Goal: Information Seeking & Learning: Learn about a topic

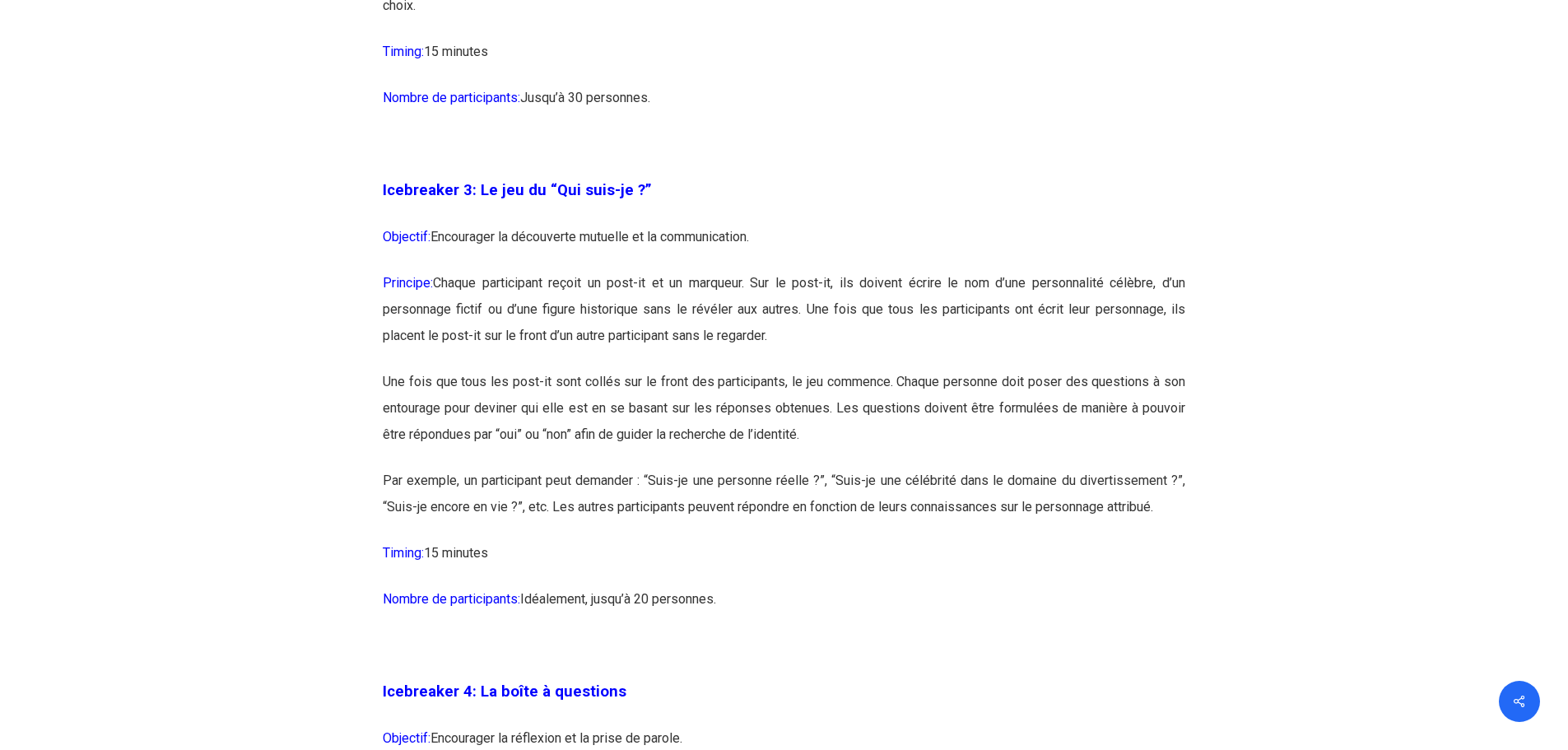
scroll to position [1975, 0]
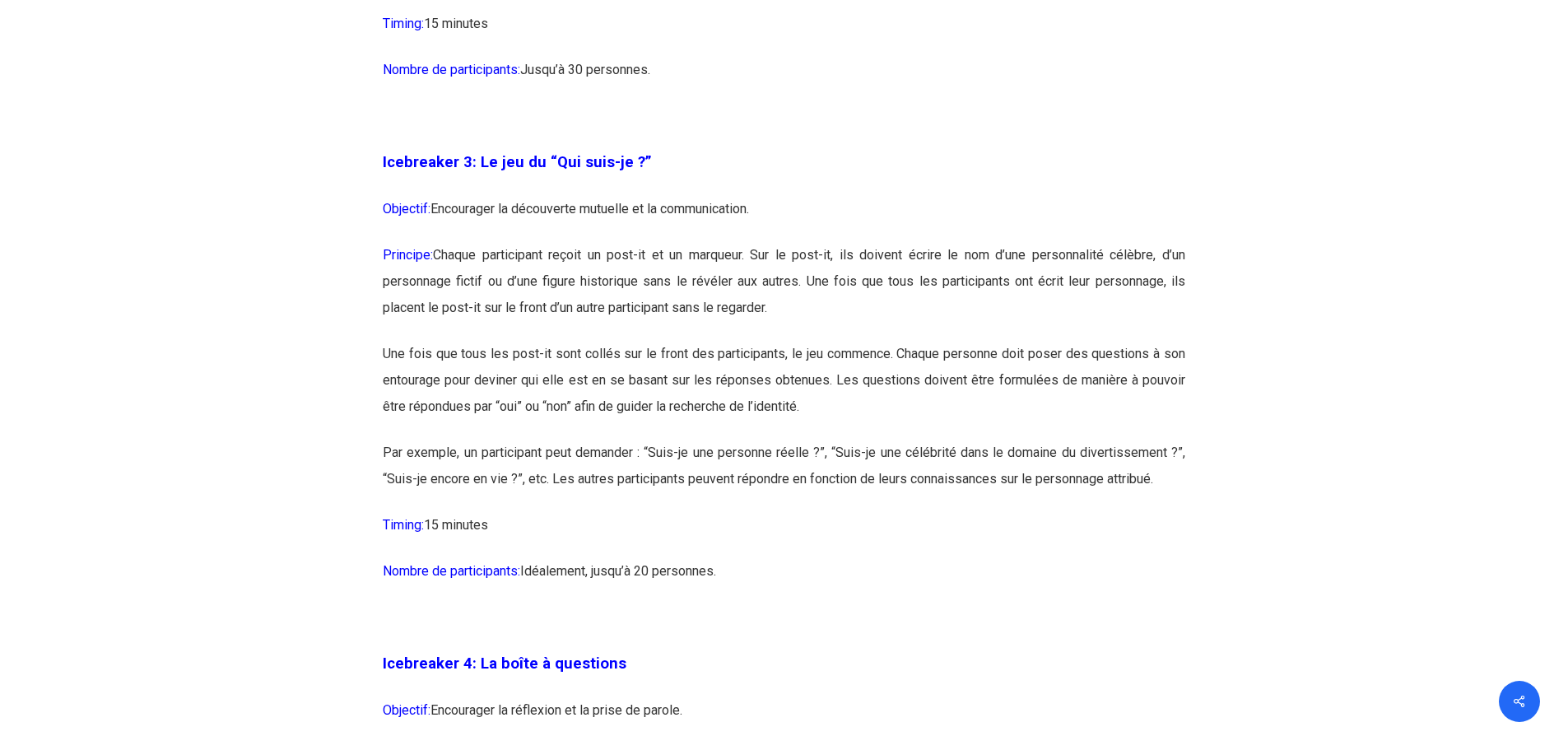
drag, startPoint x: 807, startPoint y: 277, endPoint x: 833, endPoint y: 305, distance: 38.2
click at [833, 305] on p "Principe: Chaque participant reçoit un post-it et un marqueur. Sur le post-it, …" at bounding box center [784, 291] width 802 height 99
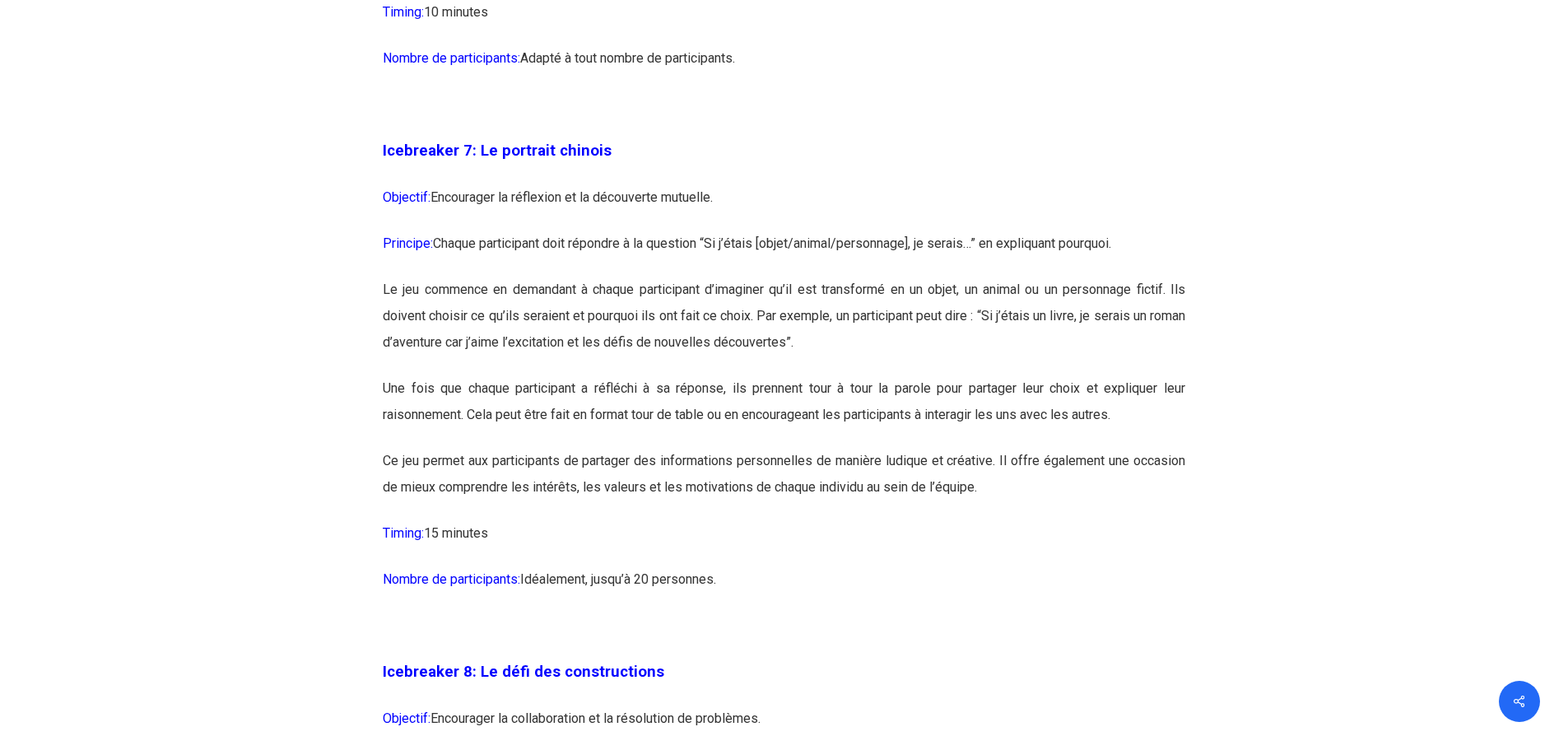
scroll to position [4116, 0]
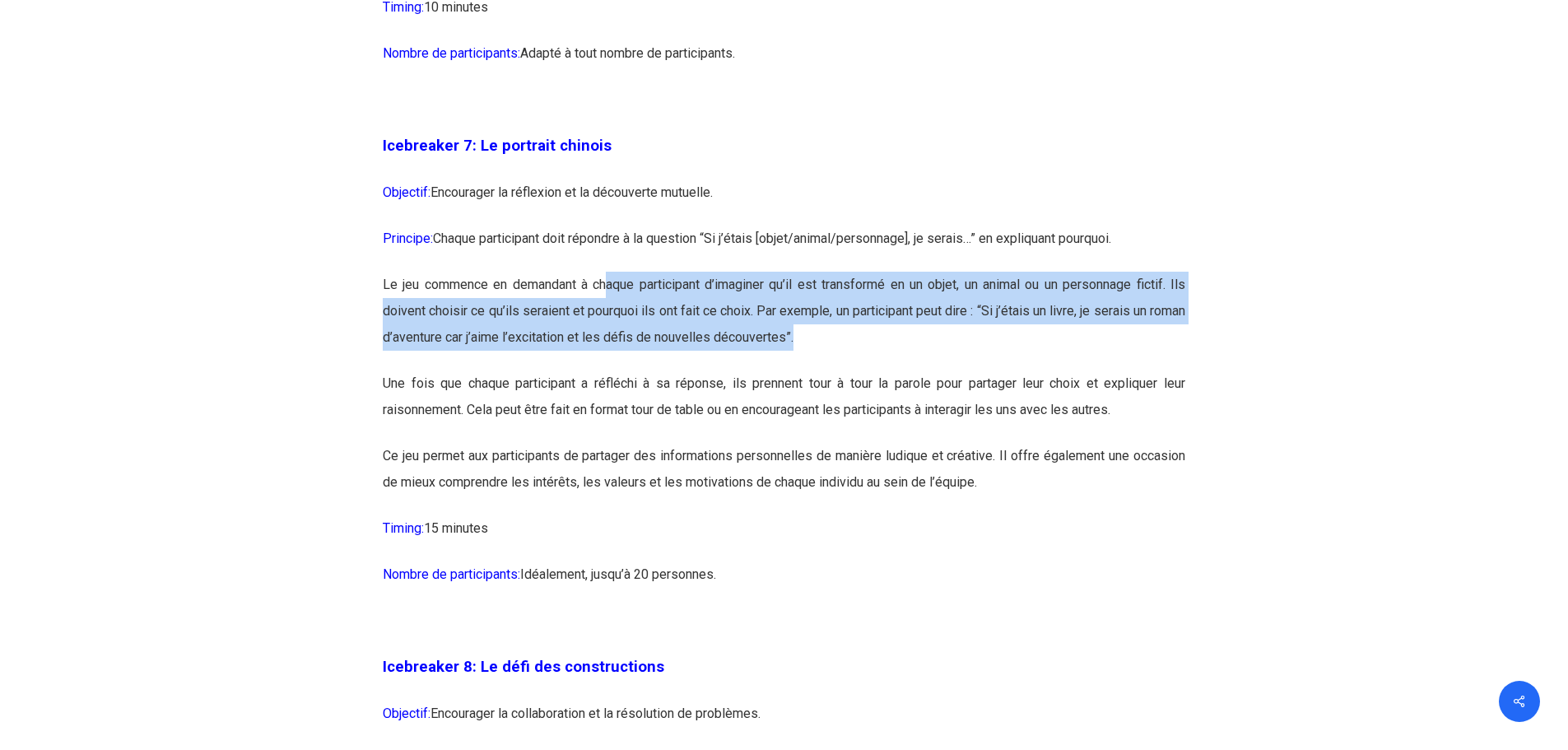
drag, startPoint x: 606, startPoint y: 334, endPoint x: 884, endPoint y: 410, distance: 288.2
click at [884, 371] on p "Le jeu commence en demandant à chaque participant d’imaginer qu’il est transfor…" at bounding box center [784, 321] width 802 height 99
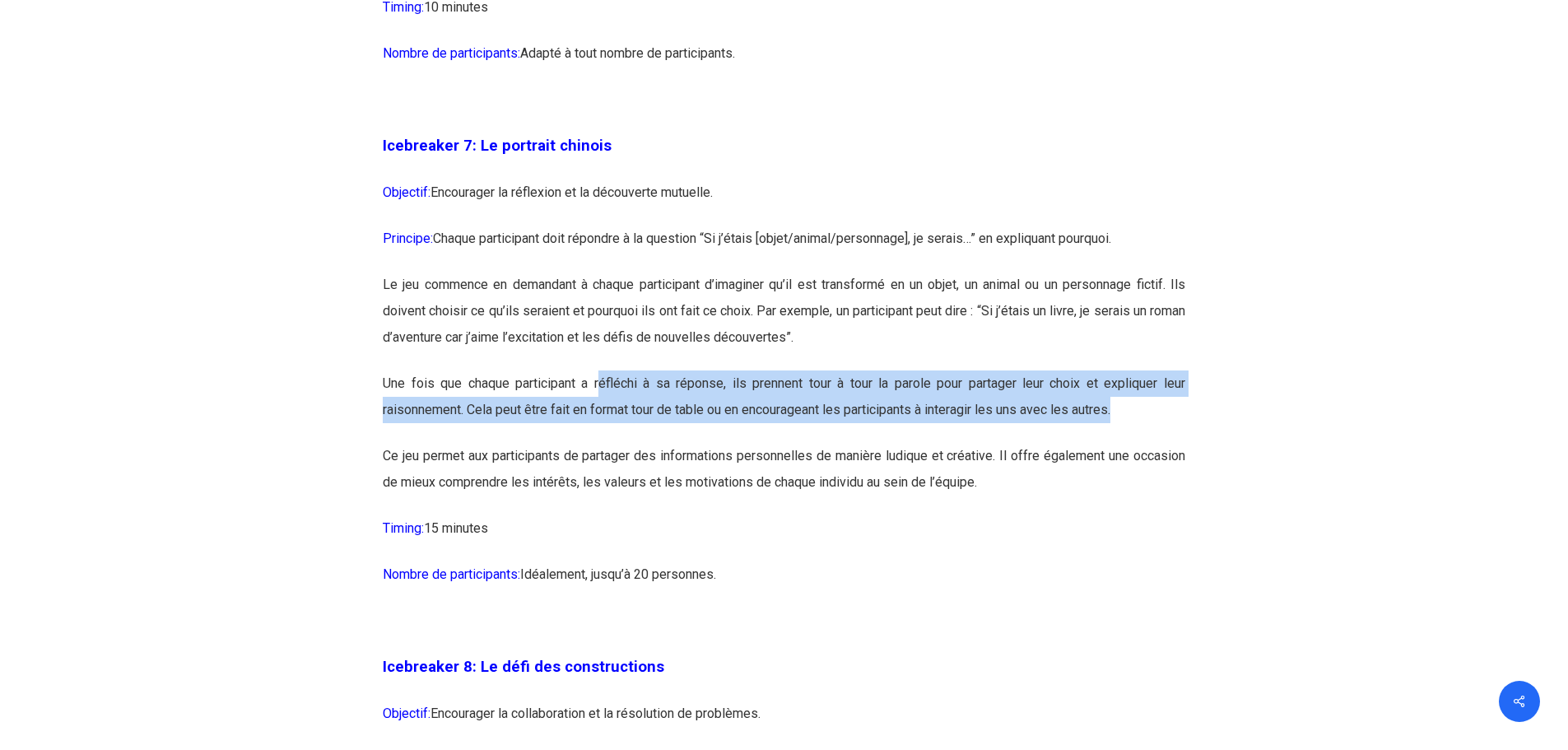
drag, startPoint x: 600, startPoint y: 438, endPoint x: 1132, endPoint y: 471, distance: 533.0
click at [1132, 442] on p "Une fois que chaque participant a réfléchi à sa réponse, ils prennent tour à to…" at bounding box center [784, 407] width 802 height 73
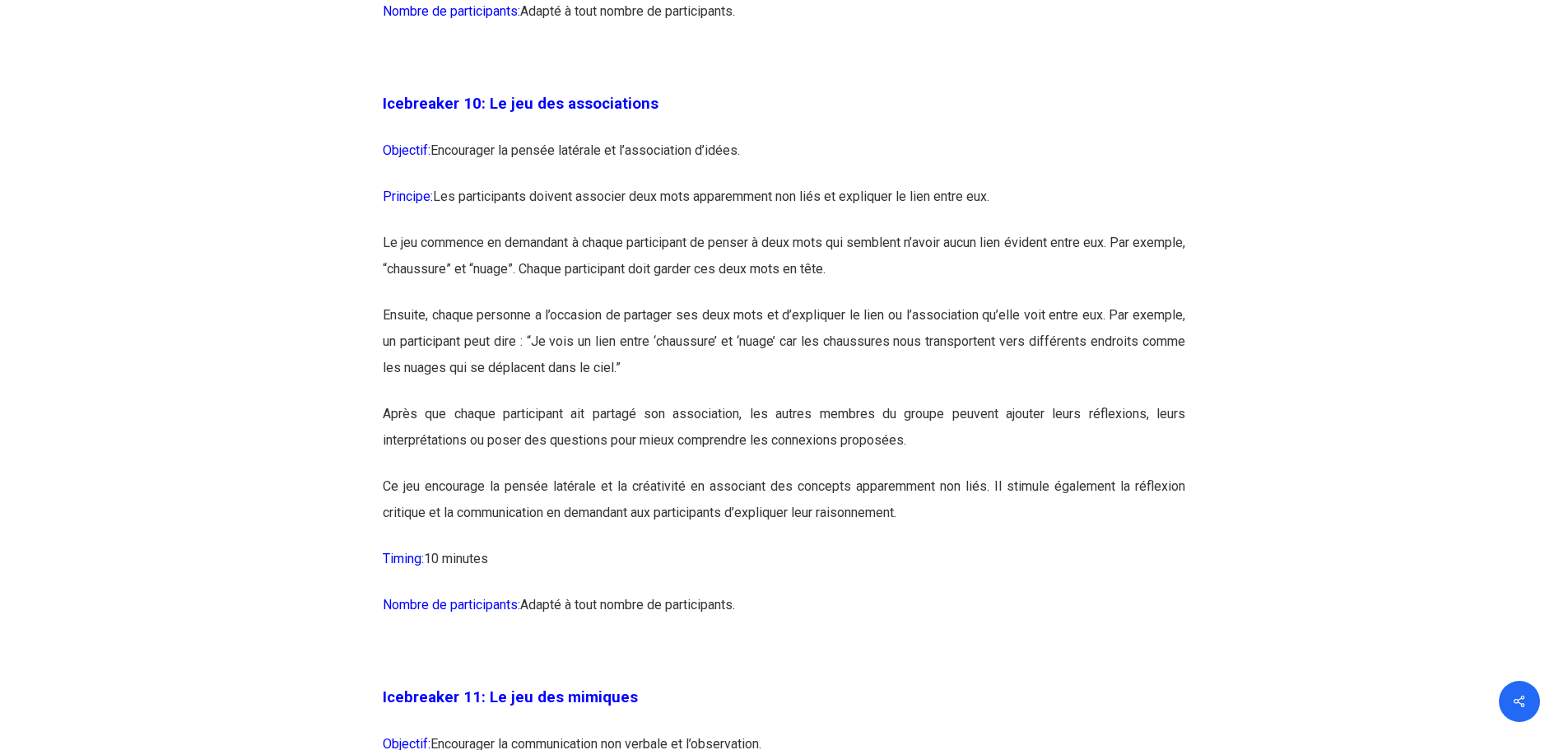
scroll to position [5927, 0]
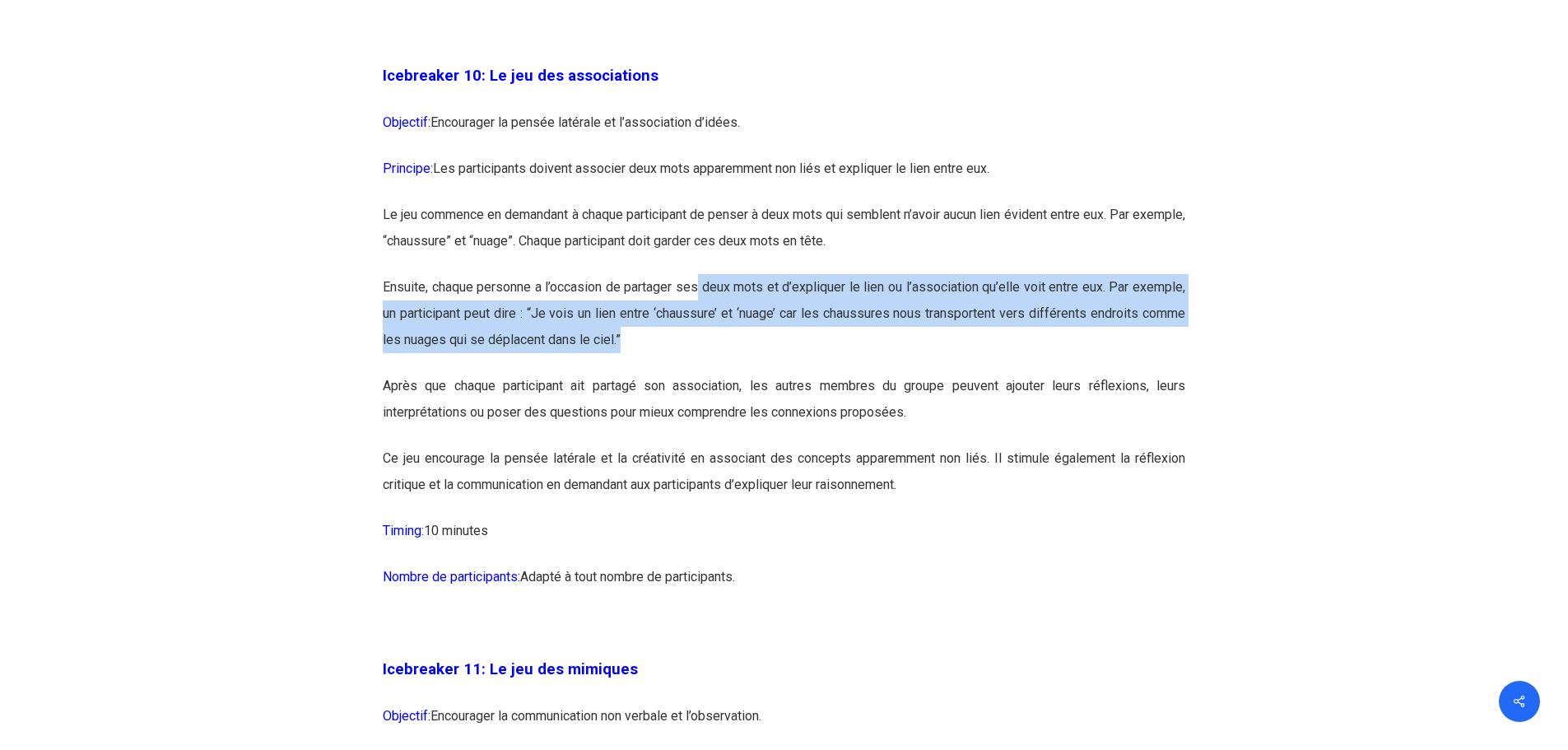
drag, startPoint x: 711, startPoint y: 341, endPoint x: 1185, endPoint y: 388, distance: 476.3
click at [1185, 373] on p "Ensuite, chaque personne a l’occasion de partager ses deux mots et d’expliquer …" at bounding box center [784, 324] width 802 height 99
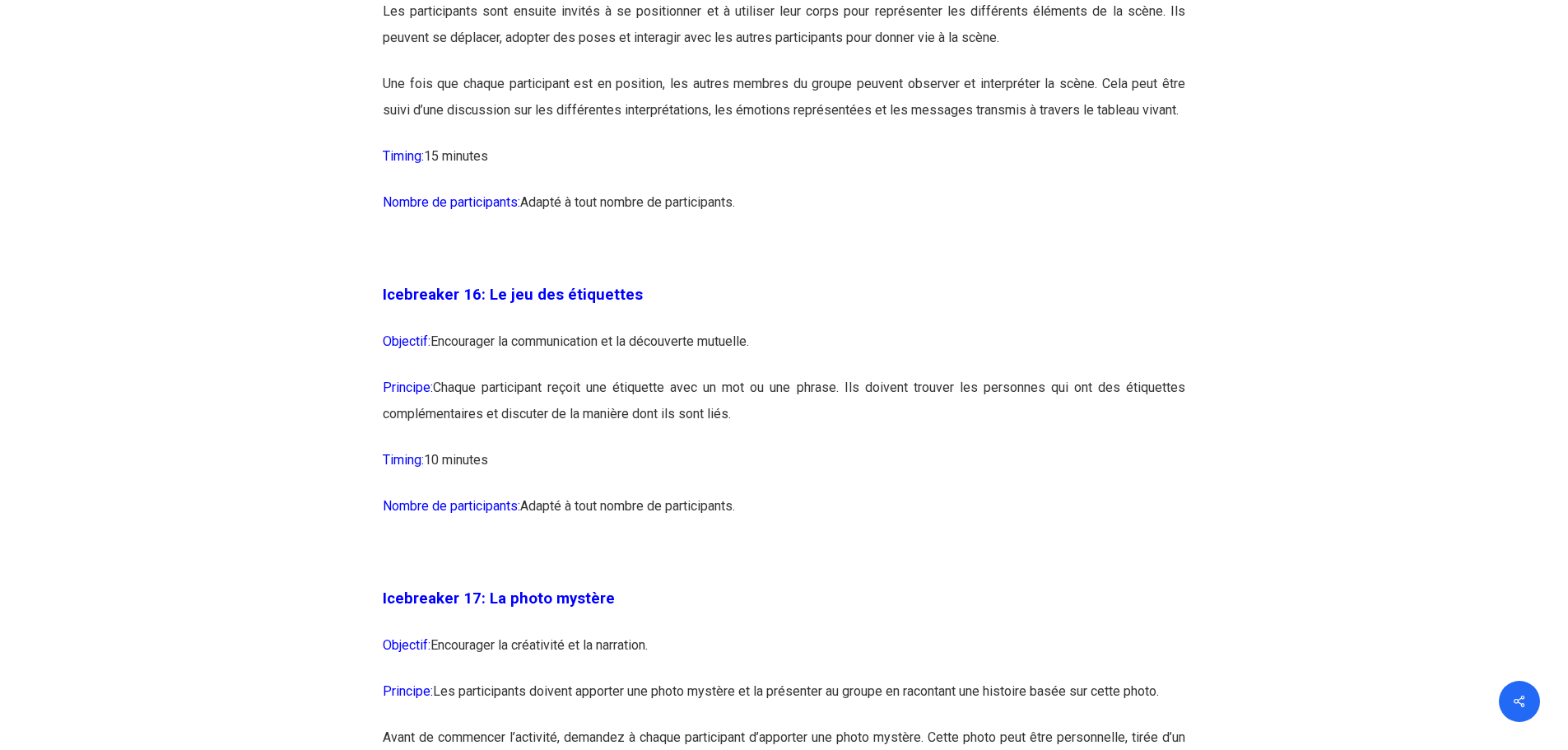
scroll to position [8809, 0]
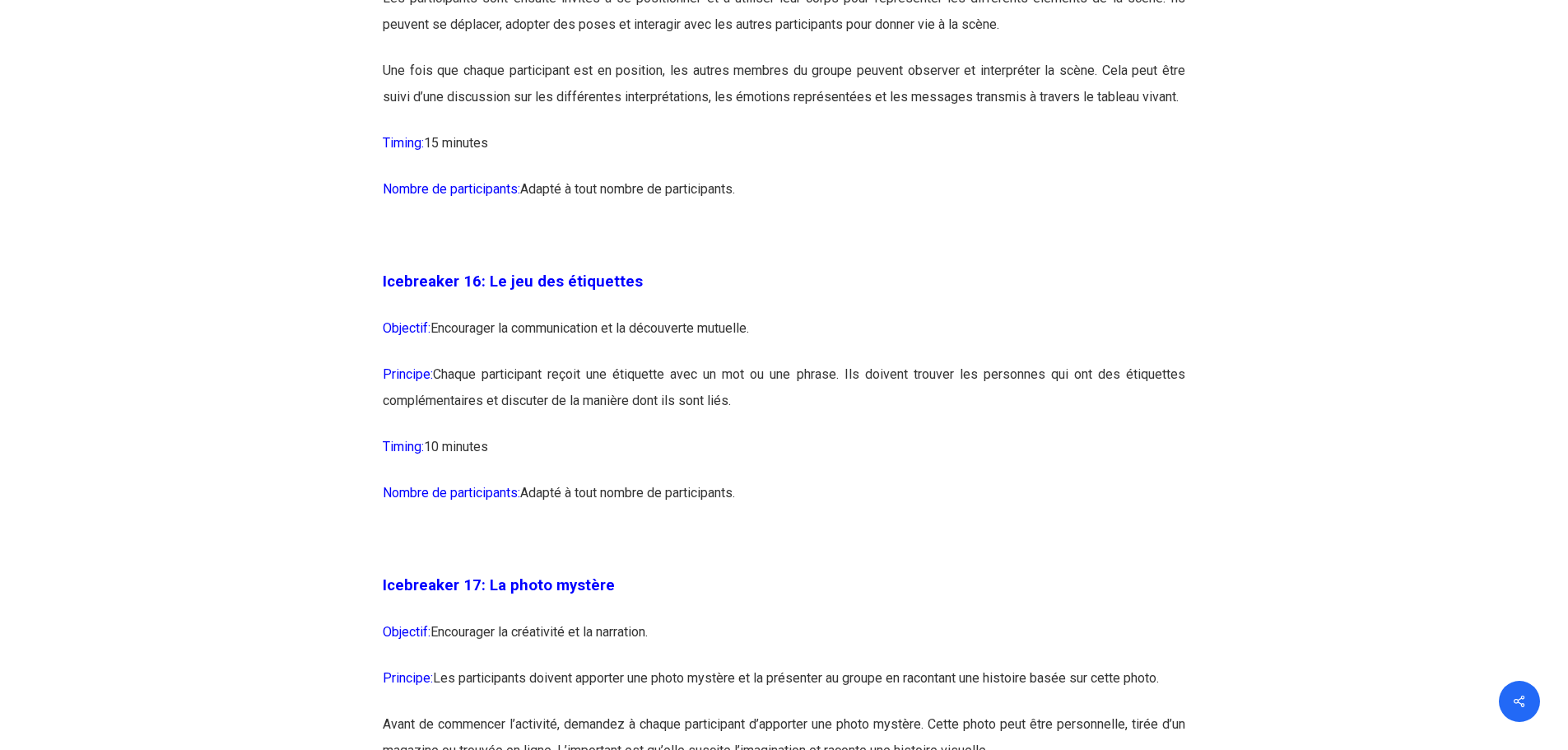
drag, startPoint x: 984, startPoint y: 422, endPoint x: 926, endPoint y: 494, distance: 92.5
click at [926, 494] on div "Icebreaker 1: Nommez votre super-pouvoir ! Objectif: Encourager l’expression in…" at bounding box center [784, 494] width 802 height 15571
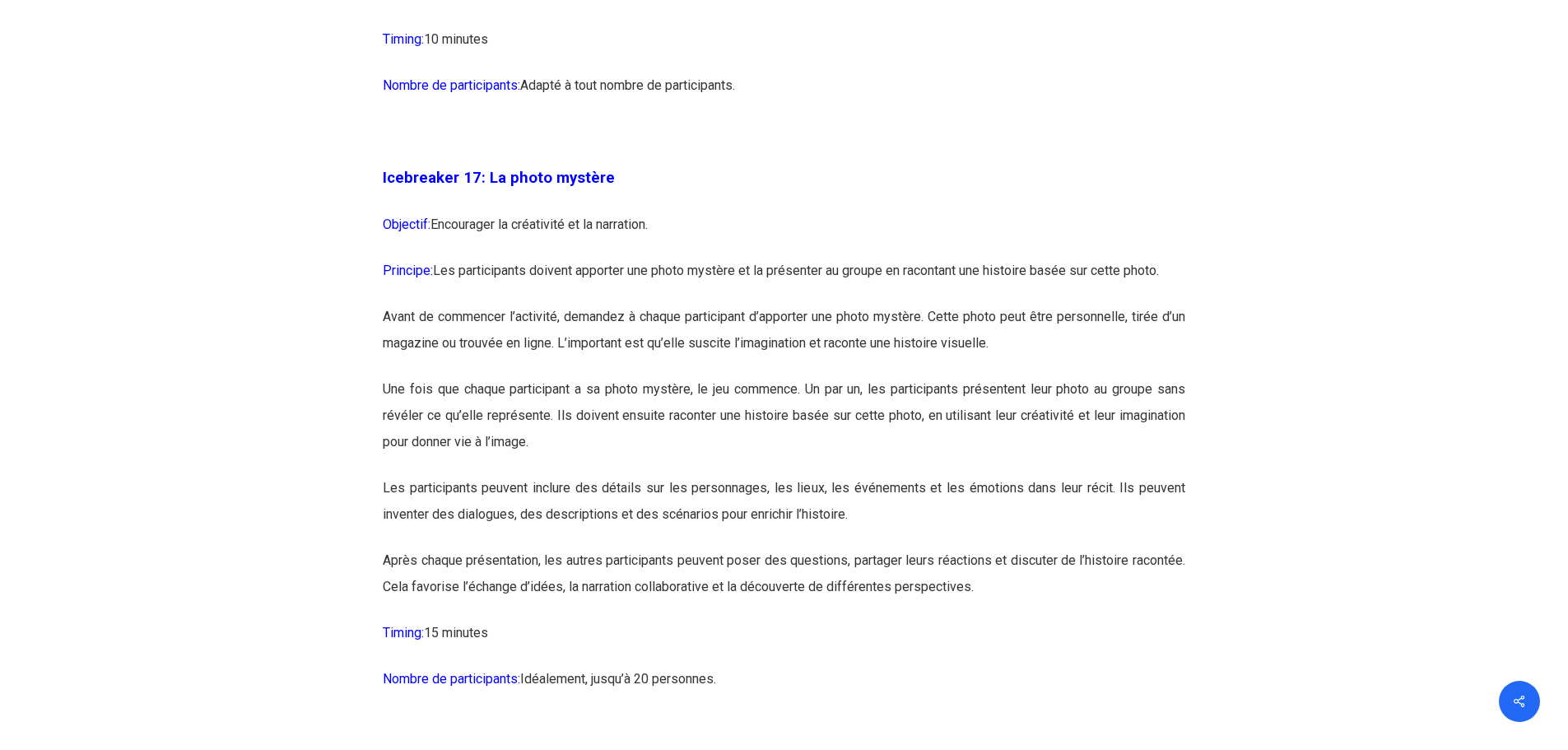
scroll to position [9220, 0]
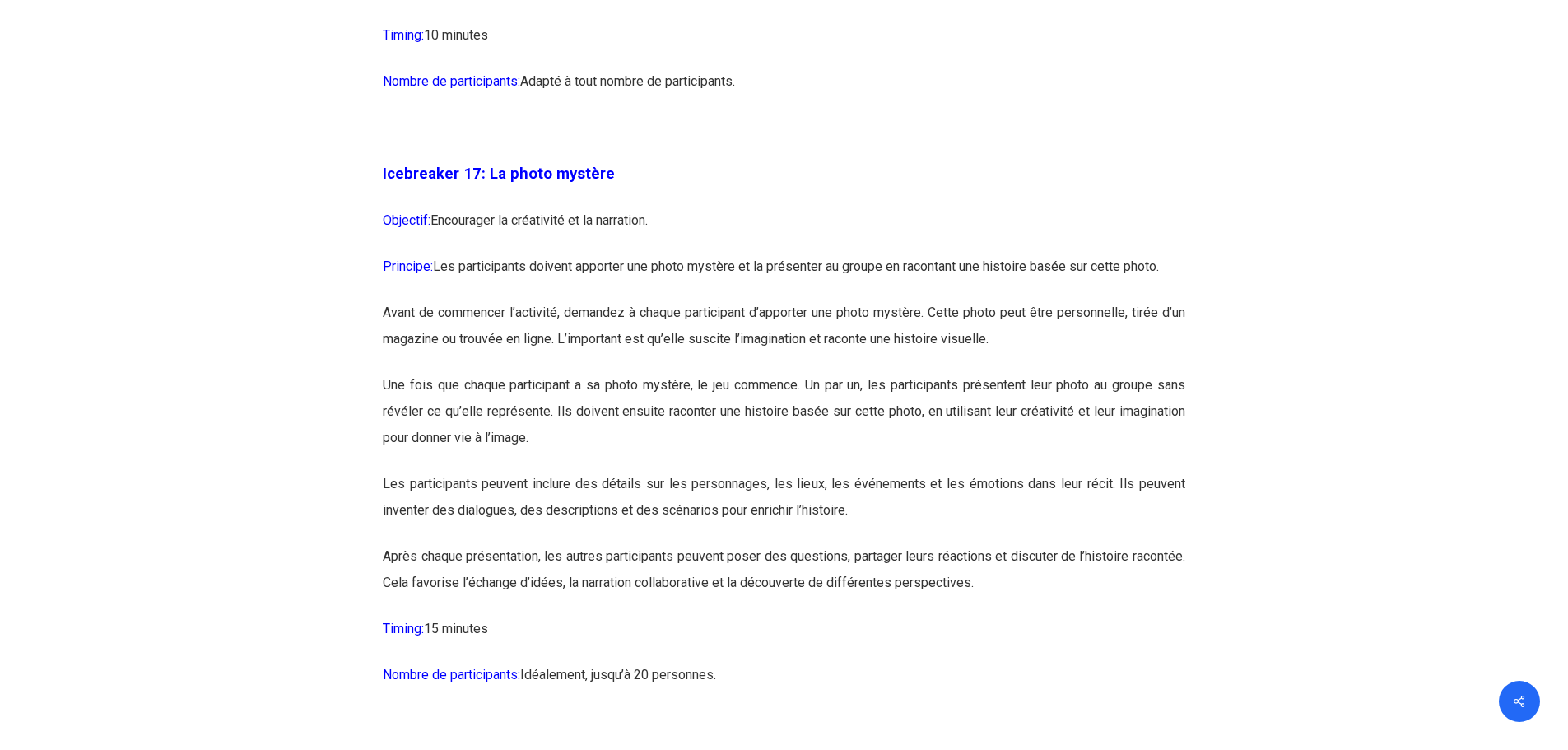
click at [713, 300] on p "Principe: Les participants doivent apporter une photo mystère et la présenter a…" at bounding box center [784, 277] width 802 height 47
drag, startPoint x: 622, startPoint y: 323, endPoint x: 886, endPoint y: 326, distance: 264.0
click at [886, 300] on p "Principe: Les participants doivent apporter une photo mystère et la présenter a…" at bounding box center [784, 277] width 802 height 47
click at [789, 356] on p "Avant de commencer l’activité, demandez à chaque participant d’apporter une pho…" at bounding box center [784, 336] width 802 height 73
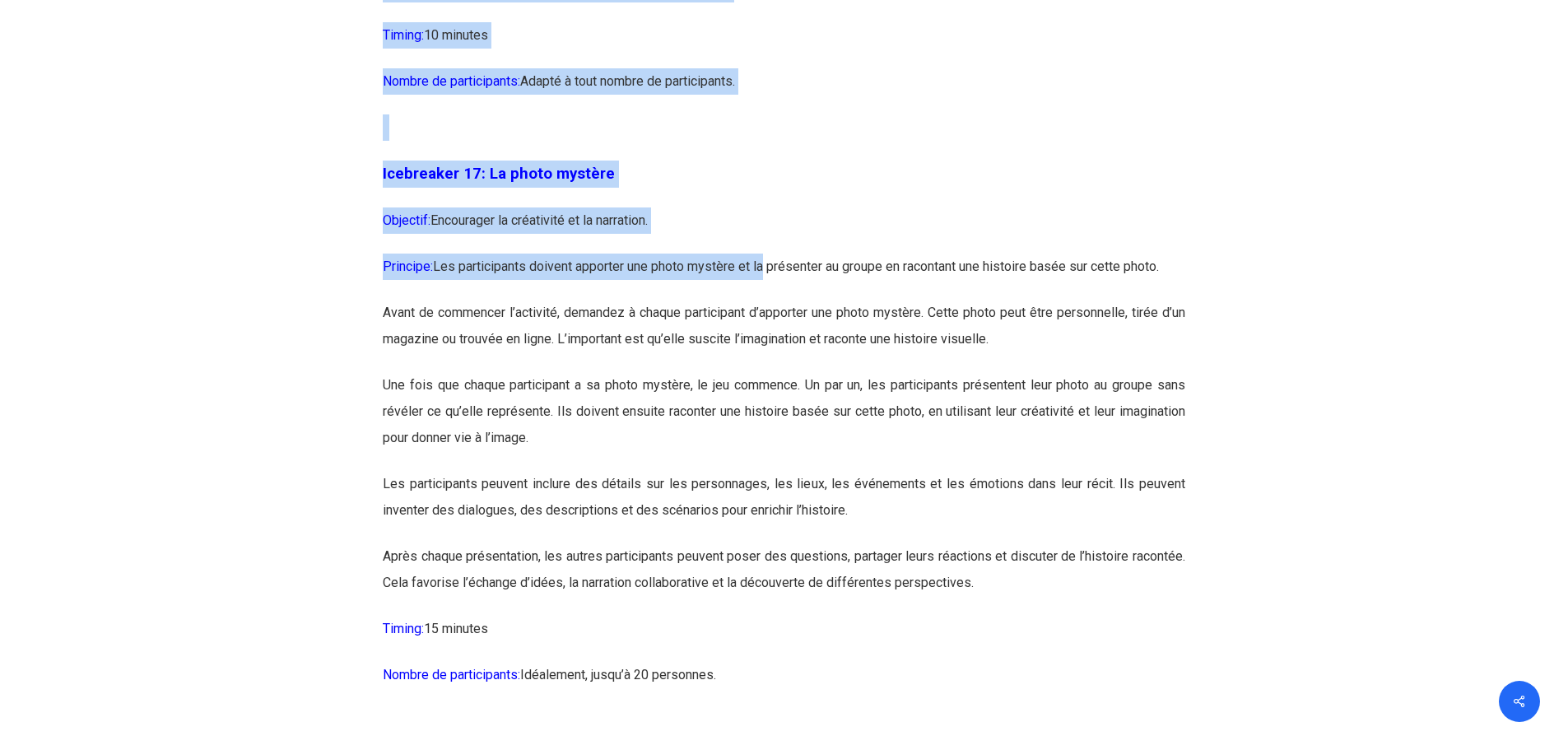
drag, startPoint x: 772, startPoint y: 320, endPoint x: 1213, endPoint y: 339, distance: 441.4
click at [1196, 339] on div "Icebreaker 1: Nommez votre super-pouvoir ! Objectif: Encourager l’expression in…" at bounding box center [784, 72] width 823 height 15661
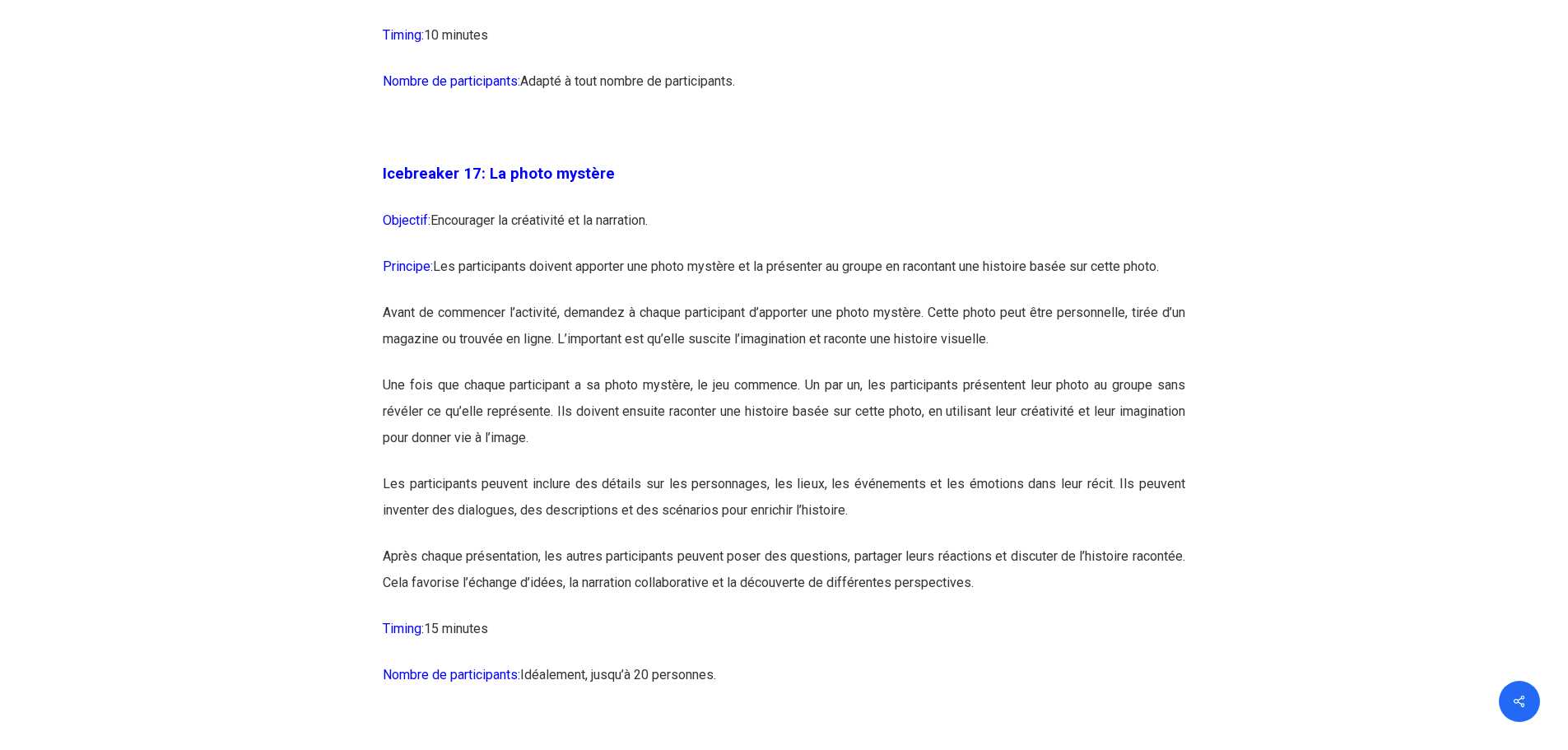
click at [1008, 361] on p "Avant de commencer l’activité, demandez à chaque participant d’apporter une pho…" at bounding box center [784, 336] width 802 height 73
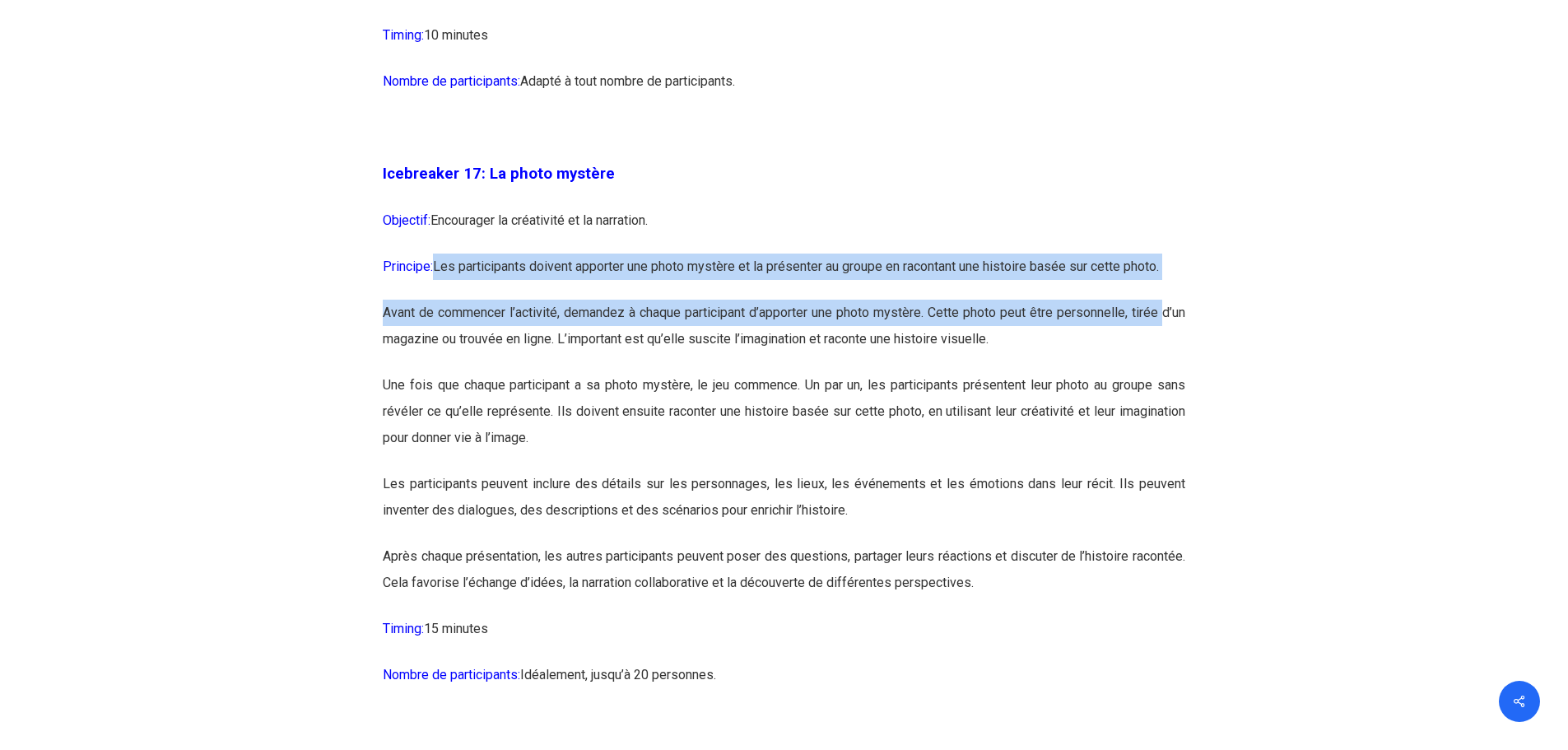
drag, startPoint x: 441, startPoint y: 315, endPoint x: 1162, endPoint y: 356, distance: 722.2
click at [1162, 356] on div "Icebreaker 1: Nommez votre super-pouvoir ! Objectif: Encourager l’expression in…" at bounding box center [784, 82] width 802 height 15571
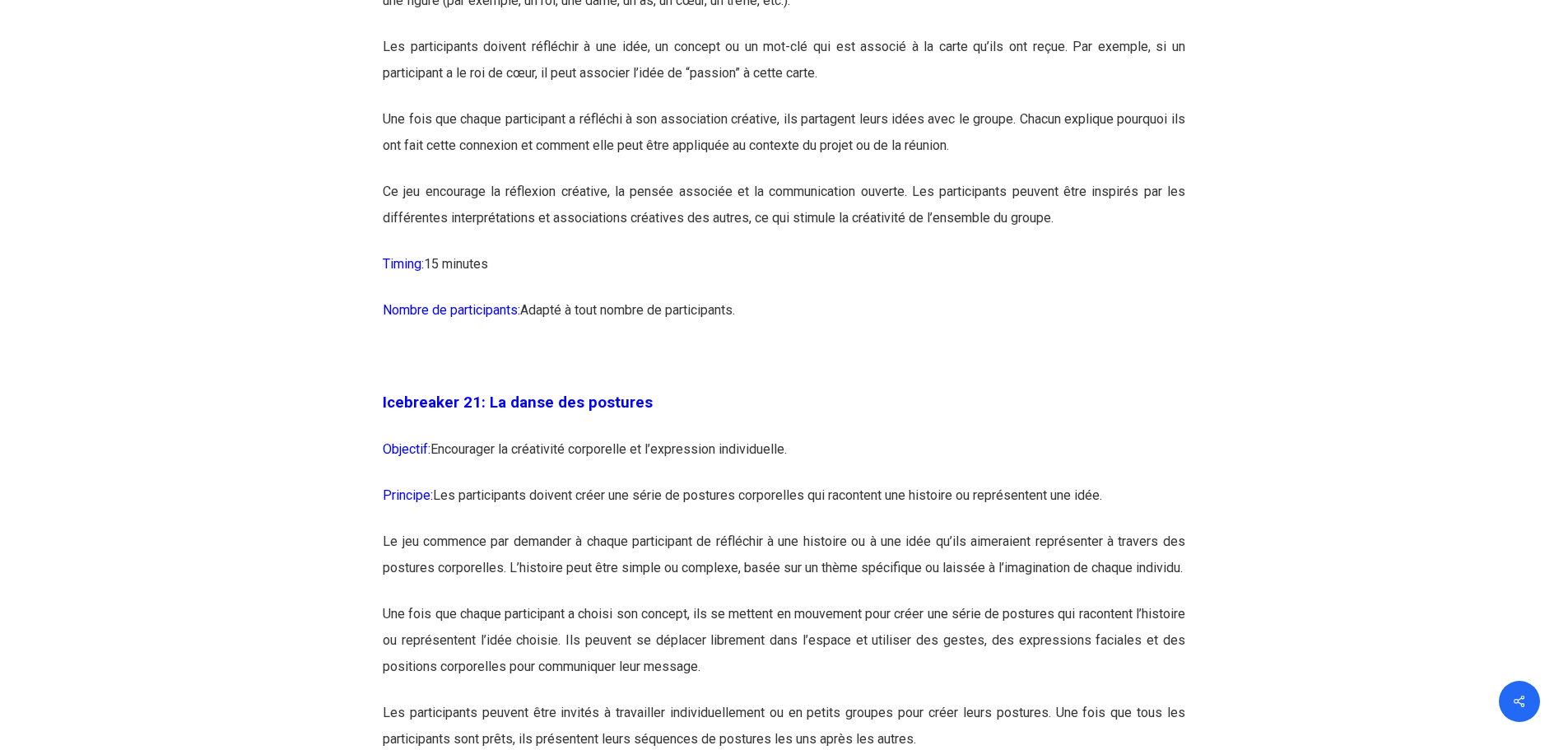
scroll to position [11443, 0]
